Goal: Task Accomplishment & Management: Use online tool/utility

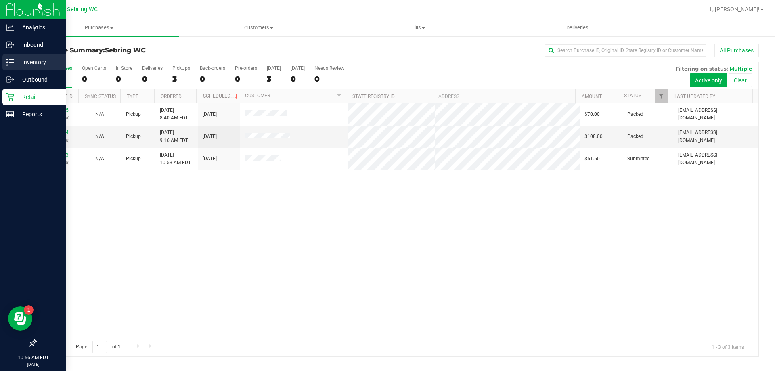
click at [10, 58] on icon at bounding box center [10, 62] width 8 height 8
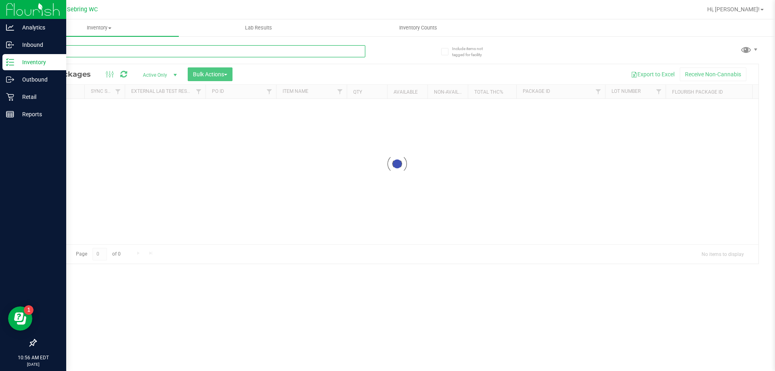
click at [110, 55] on input "text" at bounding box center [201, 51] width 330 height 12
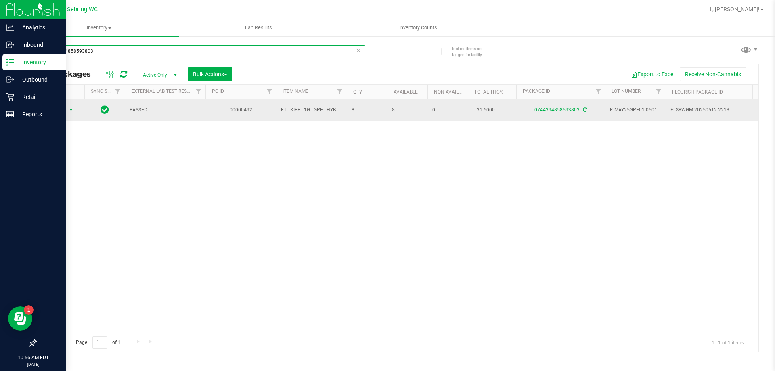
type input "0744394858593803"
click at [68, 111] on span "select" at bounding box center [71, 110] width 6 height 6
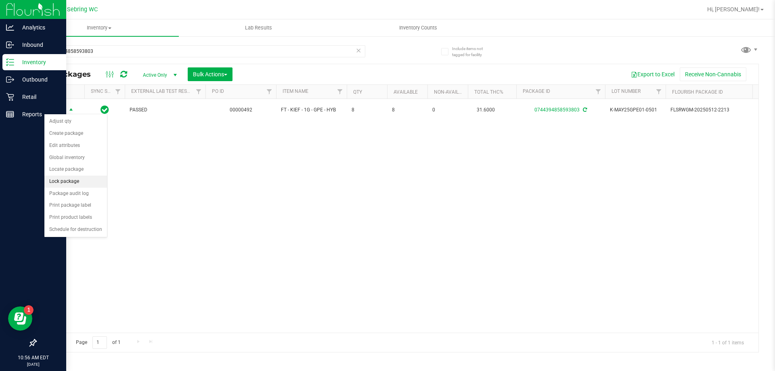
click at [87, 179] on li "Lock package" at bounding box center [75, 182] width 63 height 12
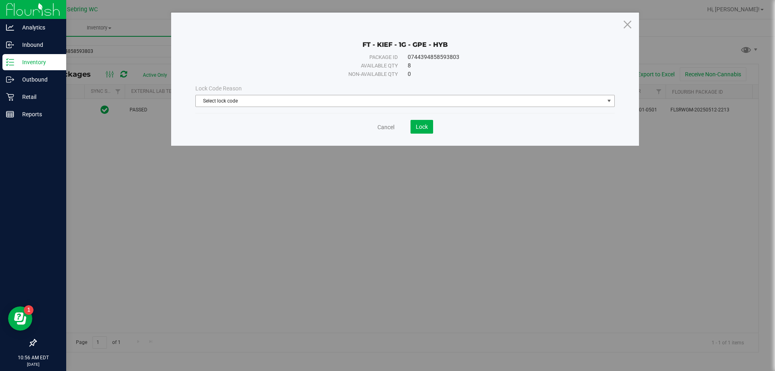
drag, startPoint x: 359, startPoint y: 95, endPoint x: 355, endPoint y: 96, distance: 4.2
click at [358, 95] on span "Select lock code" at bounding box center [400, 100] width 409 height 11
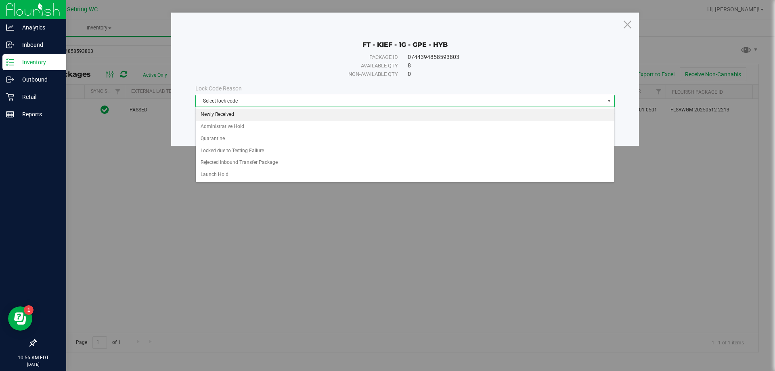
click at [212, 114] on li "Newly Received" at bounding box center [405, 115] width 419 height 12
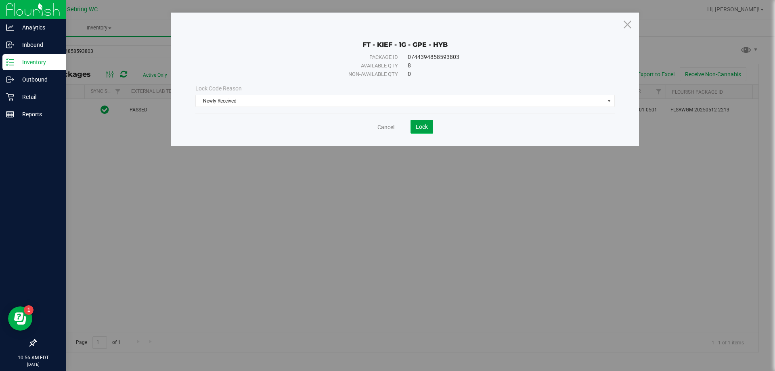
click at [433, 129] on button "Lock" at bounding box center [422, 127] width 23 height 14
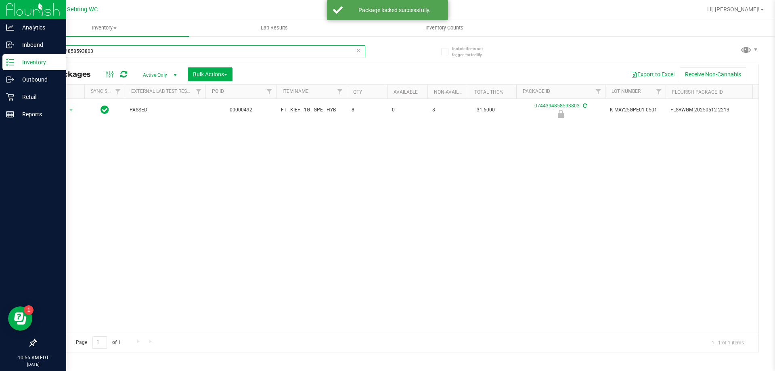
click at [211, 57] on input "0744394858593803" at bounding box center [201, 51] width 330 height 12
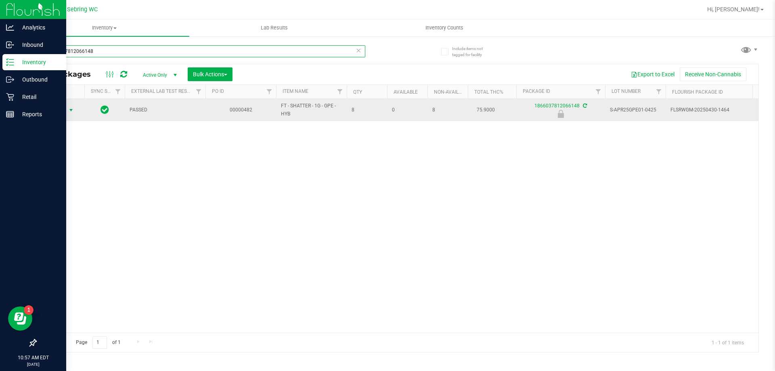
type input "1866037812066148"
click at [69, 110] on span "select" at bounding box center [71, 110] width 6 height 6
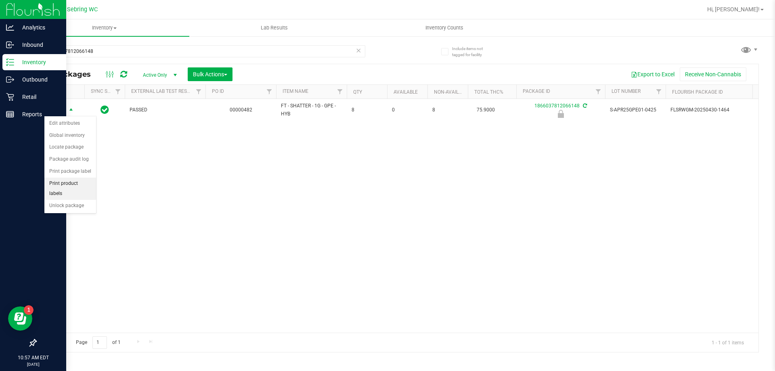
click at [78, 189] on li "Print product labels" at bounding box center [70, 189] width 52 height 22
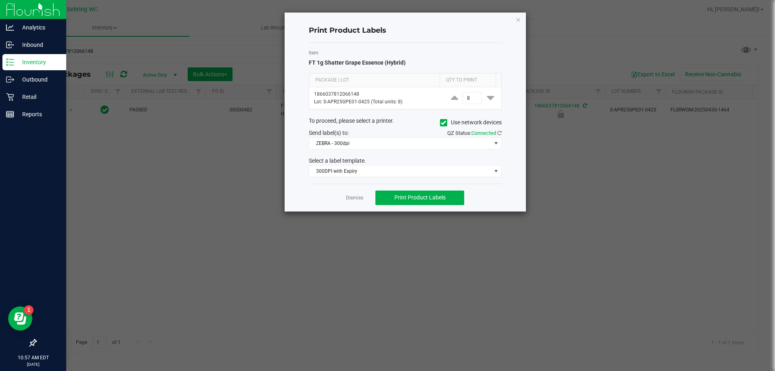
click at [358, 203] on div "Dismiss Print Product Labels" at bounding box center [405, 198] width 193 height 28
click at [356, 177] on div "Item FT 1g Shatter Grape Essence (Hybrid) Package | Lot Qty to Print 1866037812…" at bounding box center [405, 113] width 193 height 141
click at [357, 170] on span "300DPI with Expiry" at bounding box center [400, 171] width 182 height 11
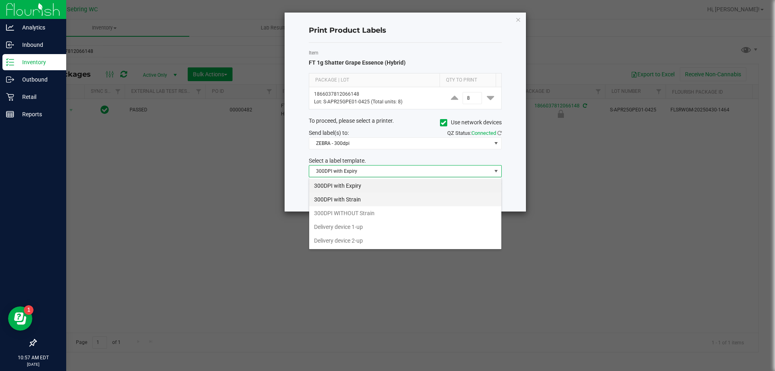
scroll to position [12, 193]
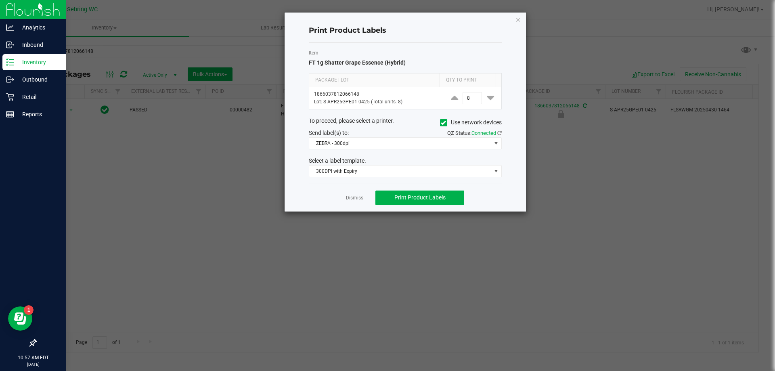
drag, startPoint x: 232, startPoint y: 187, endPoint x: 258, endPoint y: 184, distance: 26.0
click at [233, 186] on ngb-modal-window "Print Product Labels Item FT 1g Shatter Grape Essence (Hybrid) Package | Lot Qt…" at bounding box center [390, 185] width 781 height 371
click at [358, 197] on link "Dismiss" at bounding box center [354, 198] width 17 height 7
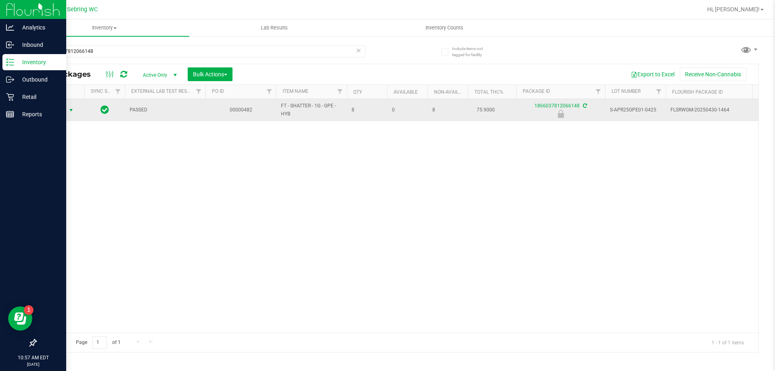
click at [71, 109] on span "select" at bounding box center [71, 110] width 6 height 6
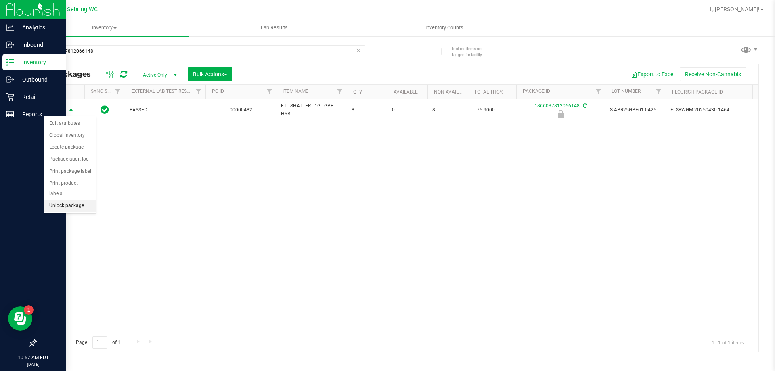
click at [63, 200] on li "Unlock package" at bounding box center [70, 206] width 52 height 12
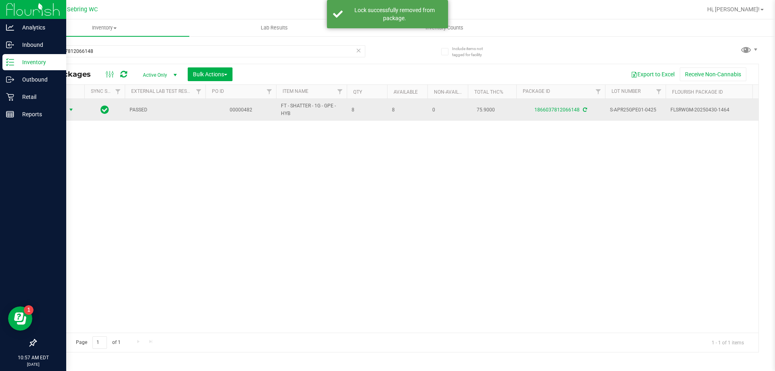
click at [60, 111] on span "Action" at bounding box center [55, 109] width 22 height 11
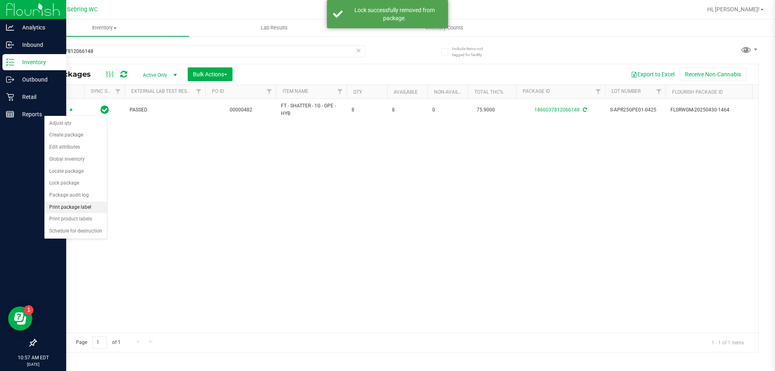
click at [88, 202] on li "Print package label" at bounding box center [75, 207] width 63 height 12
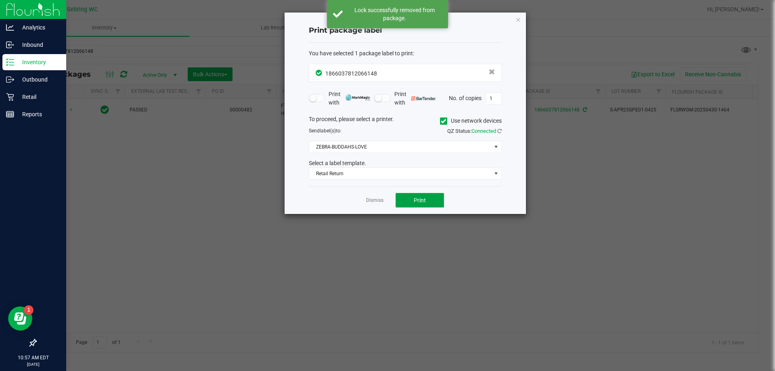
click at [423, 204] on button "Print" at bounding box center [420, 200] width 48 height 15
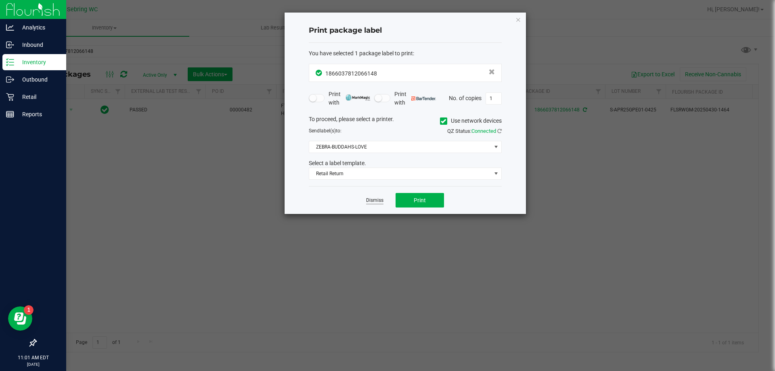
click at [367, 201] on link "Dismiss" at bounding box center [374, 200] width 17 height 7
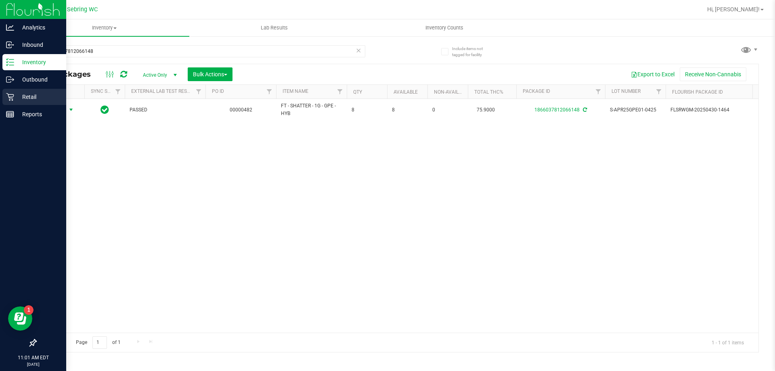
click at [34, 97] on p "Retail" at bounding box center [38, 97] width 48 height 10
